Goal: Check status: Check status

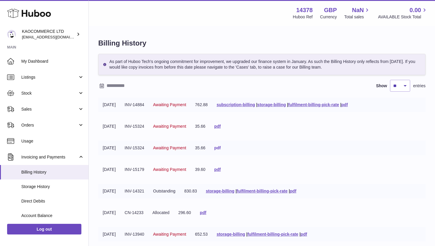
click at [221, 149] on link "pdf" at bounding box center [217, 148] width 7 height 5
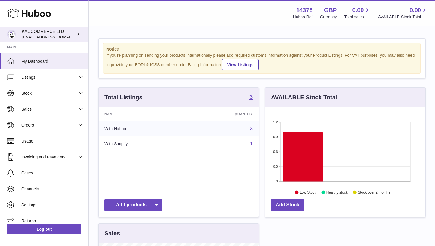
scroll to position [92, 160]
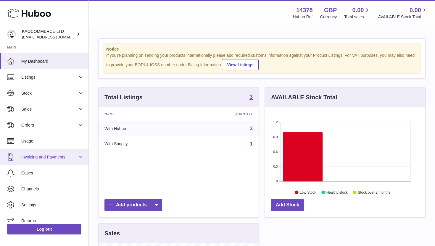
click at [68, 155] on span "Invoicing and Payments" at bounding box center [49, 157] width 57 height 6
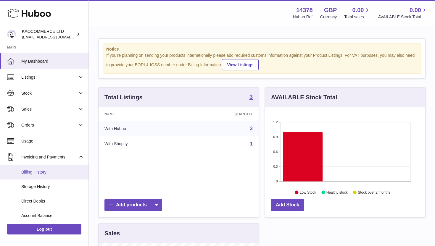
click at [52, 175] on link "Billing History" at bounding box center [44, 172] width 88 height 15
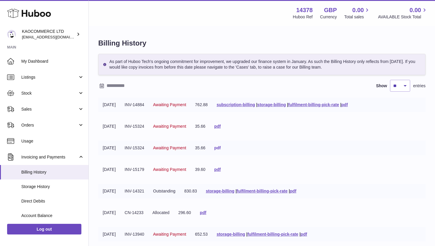
click at [221, 148] on link "pdf" at bounding box center [217, 148] width 7 height 5
click at [221, 127] on link "pdf" at bounding box center [217, 126] width 7 height 5
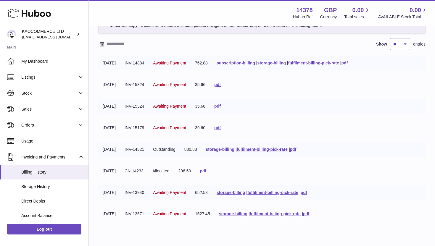
scroll to position [42, 0]
click at [206, 172] on link "pdf" at bounding box center [203, 170] width 7 height 5
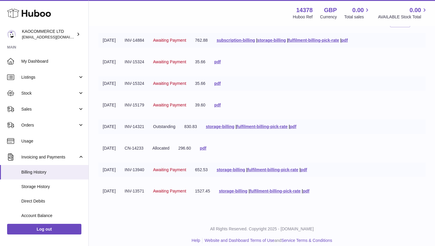
scroll to position [70, 0]
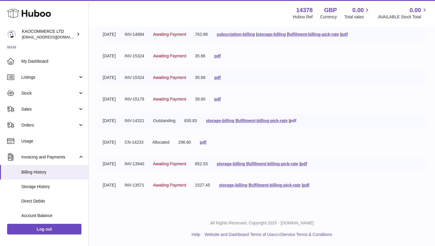
click at [297, 121] on link "pdf" at bounding box center [293, 120] width 7 height 5
click at [307, 163] on link "pdf" at bounding box center [304, 163] width 7 height 5
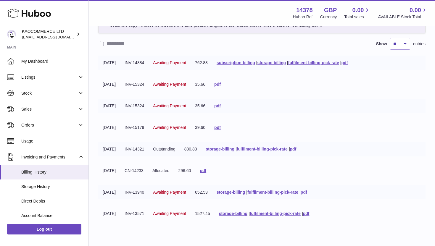
scroll to position [54, 0]
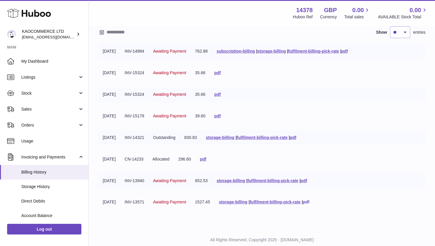
click at [310, 201] on link "pdf" at bounding box center [306, 202] width 7 height 5
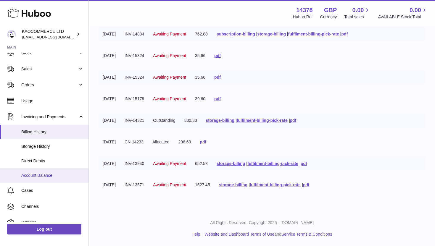
scroll to position [44, 0]
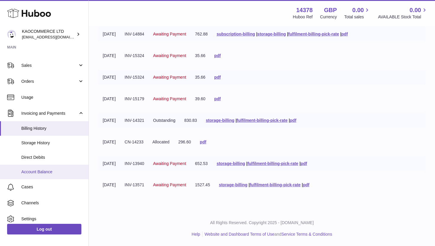
click at [46, 169] on link "Account Balance" at bounding box center [44, 172] width 88 height 15
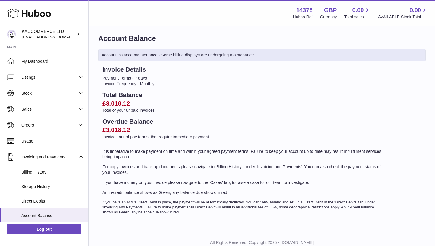
scroll to position [6, 0]
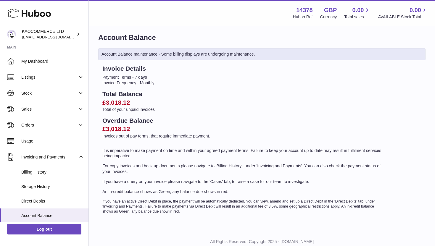
click at [196, 137] on p "Invoices out of pay terms, that require immediate payment." at bounding box center [243, 136] width 282 height 6
click at [199, 91] on h2 "Total Balance" at bounding box center [243, 94] width 282 height 8
click at [42, 165] on link "Invoicing and Payments" at bounding box center [44, 157] width 88 height 16
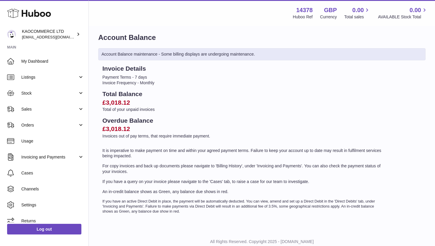
click at [42, 170] on ul "My Dashboard Listings Not with Huboo Listings with Huboo Bundles Stock Stock St…" at bounding box center [44, 141] width 88 height 176
click at [43, 163] on link "Invoicing and Payments" at bounding box center [44, 157] width 88 height 16
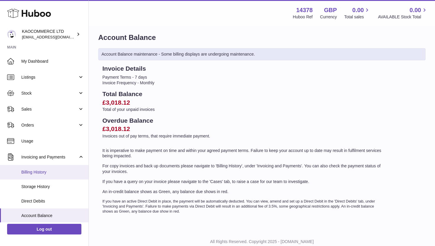
click at [42, 172] on span "Billing History" at bounding box center [52, 173] width 63 height 6
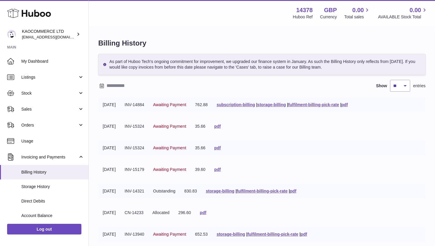
scroll to position [36, 0]
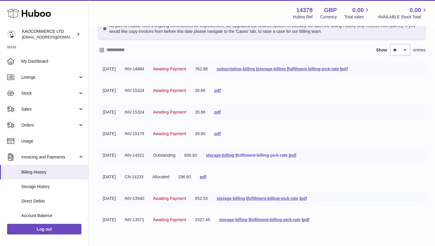
click at [288, 156] on link "fulfilment-billing-pick-rate" at bounding box center [262, 155] width 51 height 5
click at [307, 197] on link "pdf" at bounding box center [304, 198] width 7 height 5
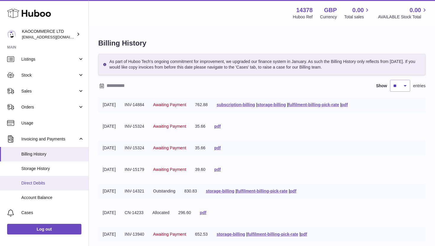
scroll to position [39, 0]
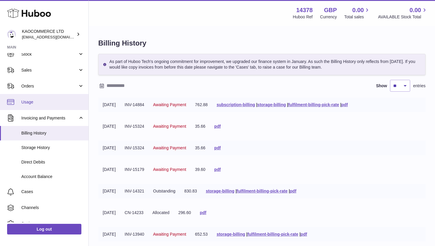
click at [48, 102] on span "Usage" at bounding box center [52, 102] width 63 height 6
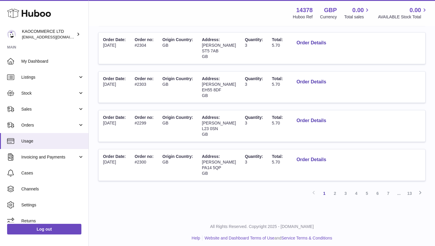
scroll to position [322, 0]
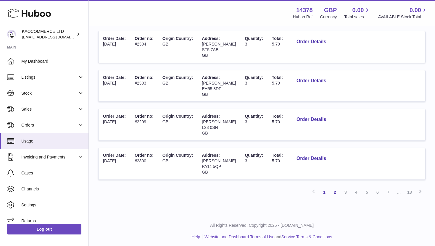
click at [336, 193] on link "2" at bounding box center [335, 192] width 11 height 11
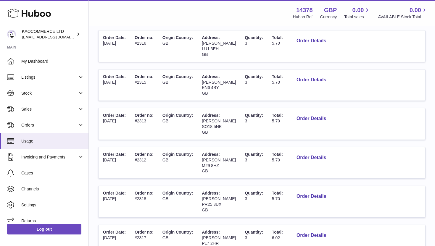
scroll to position [325, 0]
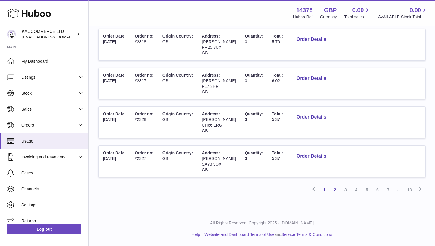
click at [326, 190] on link "1" at bounding box center [324, 190] width 11 height 11
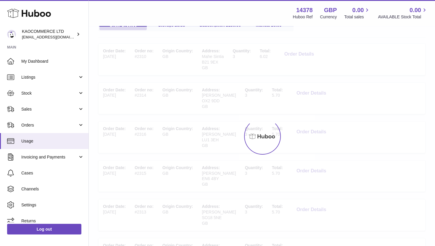
scroll to position [27, 0]
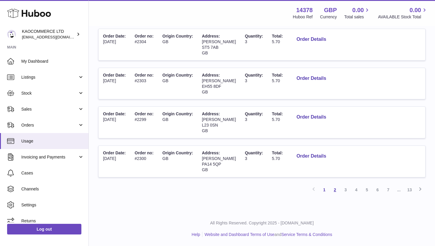
click at [334, 191] on link "2" at bounding box center [335, 190] width 11 height 11
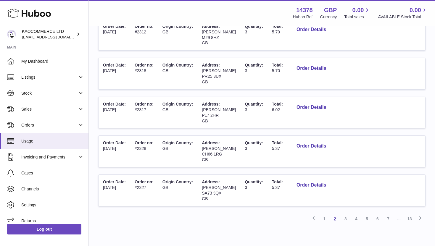
scroll to position [325, 0]
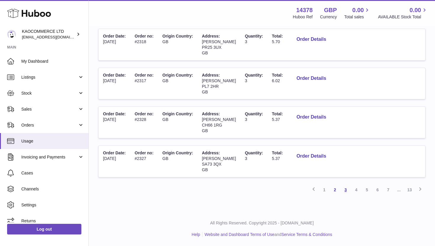
click at [346, 189] on link "3" at bounding box center [345, 190] width 11 height 11
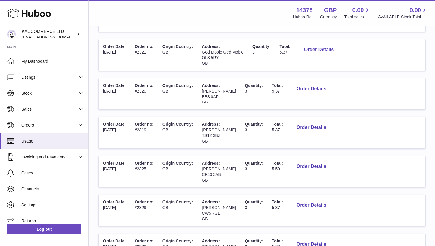
scroll to position [325, 0]
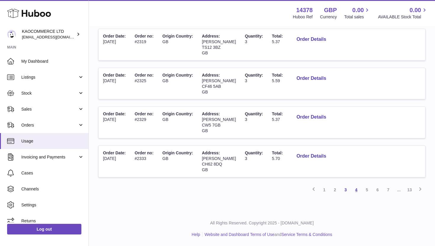
click at [354, 190] on link "4" at bounding box center [356, 190] width 11 height 11
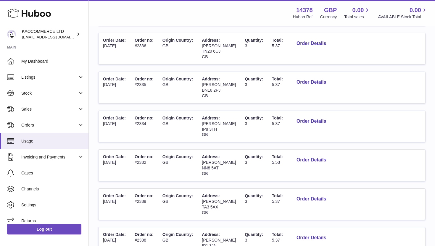
scroll to position [325, 0]
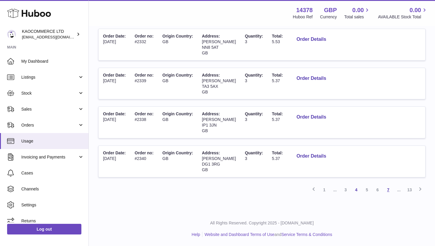
click at [389, 190] on link "7" at bounding box center [388, 190] width 11 height 11
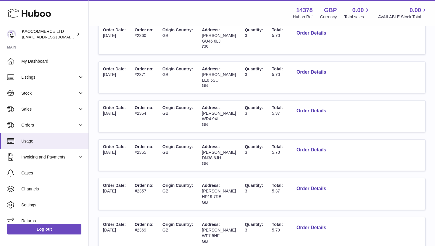
scroll to position [325, 0]
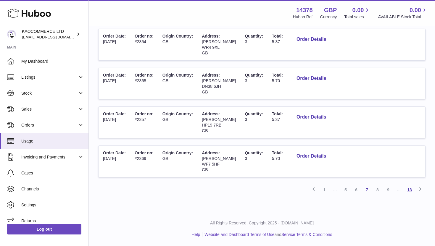
click at [412, 191] on link "13" at bounding box center [409, 190] width 11 height 11
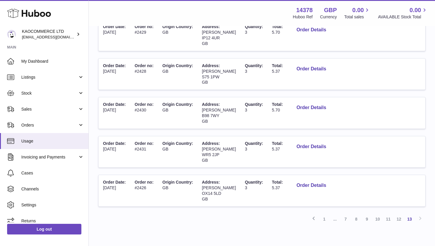
scroll to position [254, 0]
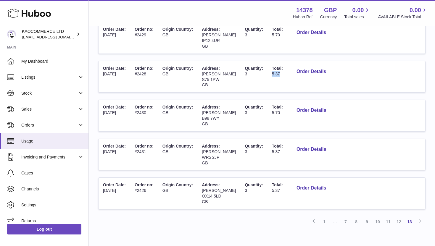
drag, startPoint x: 258, startPoint y: 74, endPoint x: 271, endPoint y: 72, distance: 13.4
click at [271, 72] on td "Total: 5.37" at bounding box center [278, 76] width 20 height 31
click at [292, 72] on button "Order Details" at bounding box center [311, 72] width 39 height 12
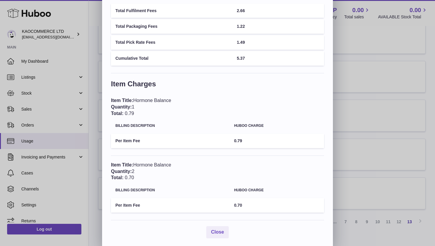
scroll to position [68, 0]
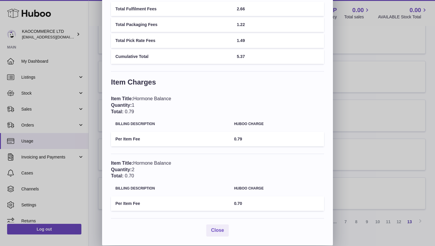
click at [366, 132] on div "× Order Details - #2428 Description: LL up to 750g - 48 HR TRACKED Total Charge…" at bounding box center [217, 88] width 435 height 313
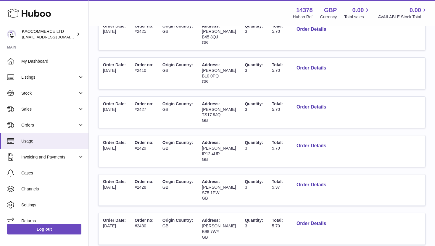
scroll to position [286, 0]
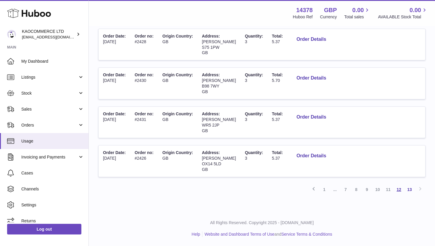
click at [398, 190] on link "12" at bounding box center [399, 189] width 11 height 11
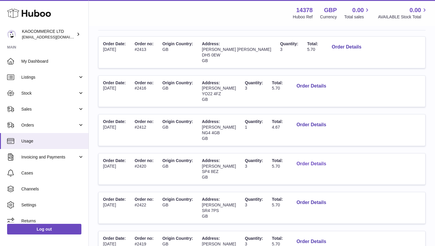
scroll to position [91, 0]
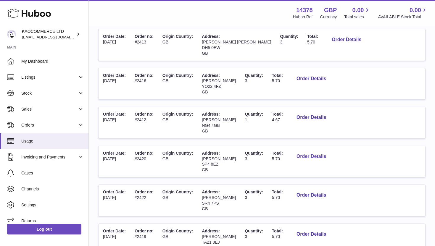
click at [303, 155] on button "Order Details" at bounding box center [311, 157] width 39 height 12
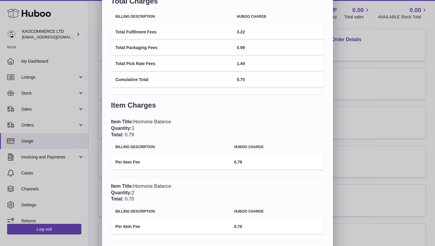
scroll to position [68, 0]
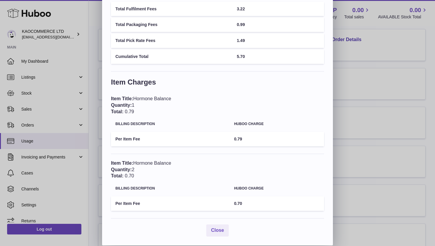
click at [138, 167] on div "Item Title: Hormone Balance Quantity: 2 Total: 0.70" at bounding box center [217, 169] width 213 height 19
click at [221, 226] on button "Close" at bounding box center [217, 231] width 22 height 12
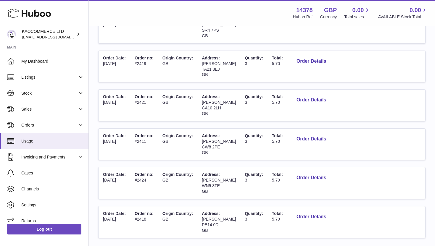
scroll to position [325, 0]
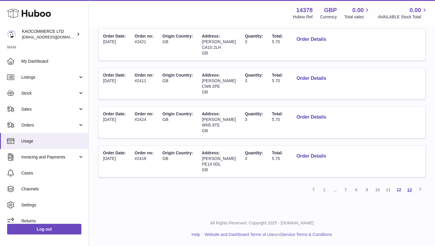
click at [409, 186] on link "13" at bounding box center [409, 190] width 11 height 11
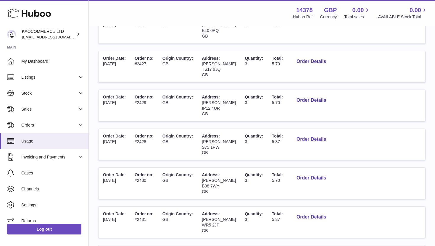
scroll to position [186, 0]
click at [325, 102] on button "Order Details" at bounding box center [311, 100] width 39 height 12
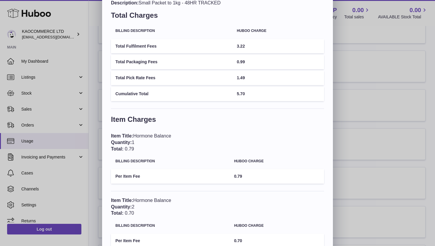
scroll to position [31, 0]
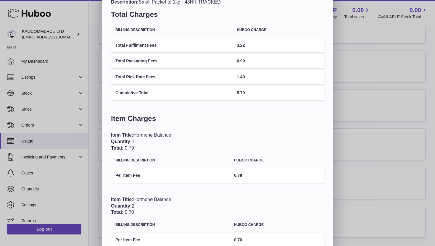
click at [355, 123] on div "× Order Details - #2429 Description: Small Packet to 1kg - 48HR TRACKED Total C…" at bounding box center [217, 125] width 435 height 313
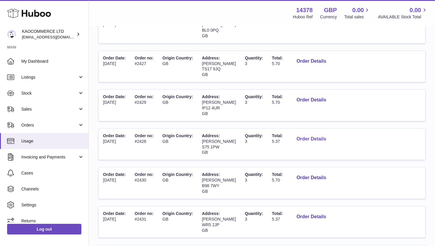
click at [303, 141] on button "Order Details" at bounding box center [311, 139] width 39 height 12
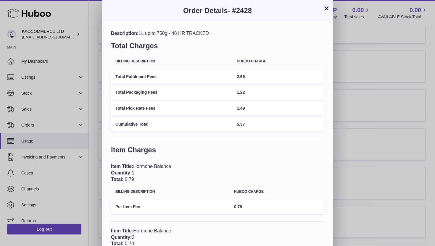
click at [346, 136] on div "× Order Details - #2428 Description: LL up to 750g - 48 HR TRACKED Total Charge…" at bounding box center [217, 156] width 435 height 313
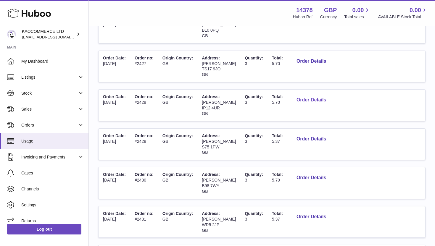
click at [311, 103] on button "Order Details" at bounding box center [311, 100] width 39 height 12
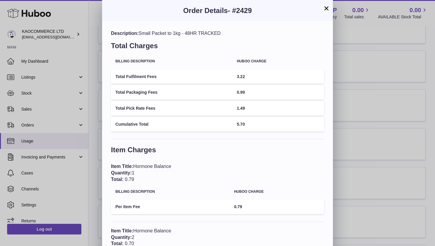
click at [341, 125] on div "× Order Details - #2429 Description: Small Packet to 1kg - 48HR TRACKED Total C…" at bounding box center [217, 156] width 435 height 313
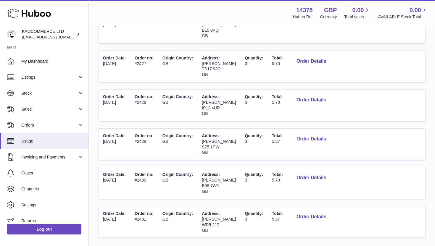
click at [298, 139] on button "Order Details" at bounding box center [311, 139] width 39 height 12
click at [342, 148] on div at bounding box center [217, 123] width 435 height 246
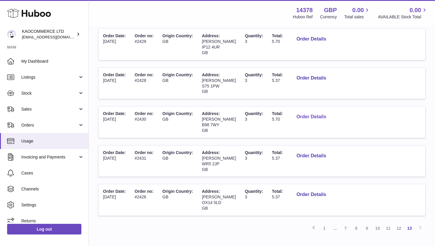
scroll to position [286, 0]
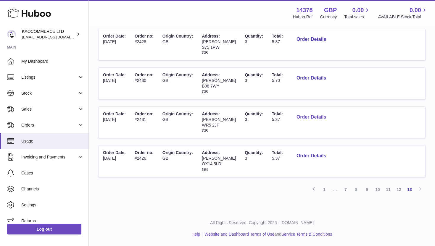
click at [305, 119] on button "Order Details" at bounding box center [311, 117] width 39 height 12
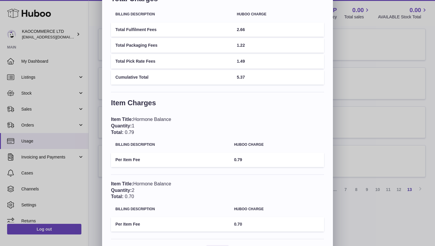
scroll to position [68, 0]
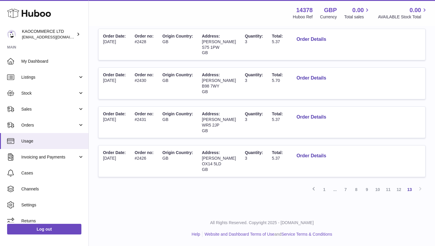
click at [352, 131] on div at bounding box center [217, 123] width 435 height 246
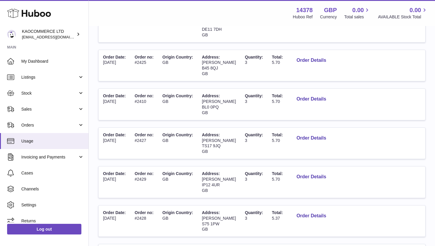
scroll to position [0, 0]
